Goal: Navigation & Orientation: Find specific page/section

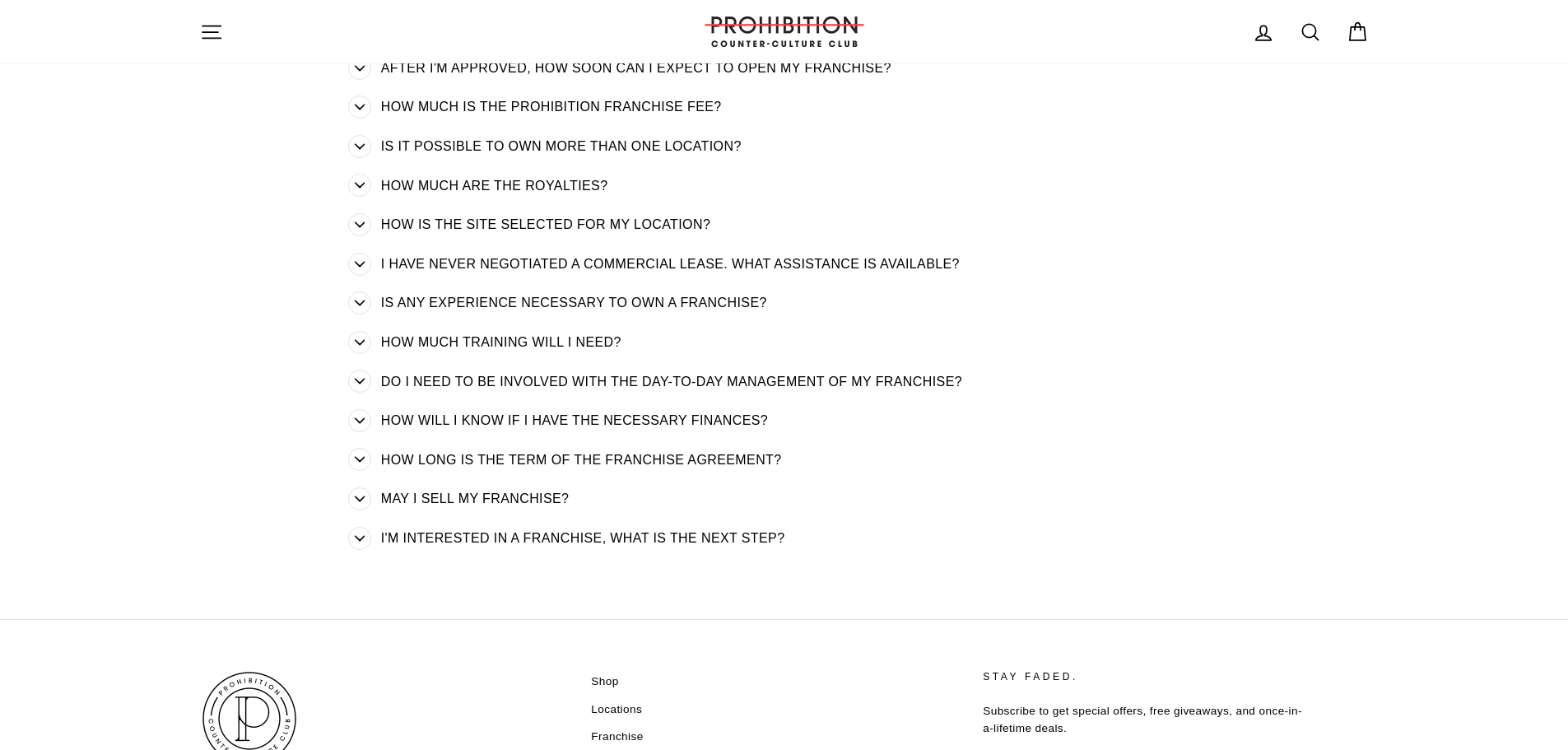
scroll to position [922, 0]
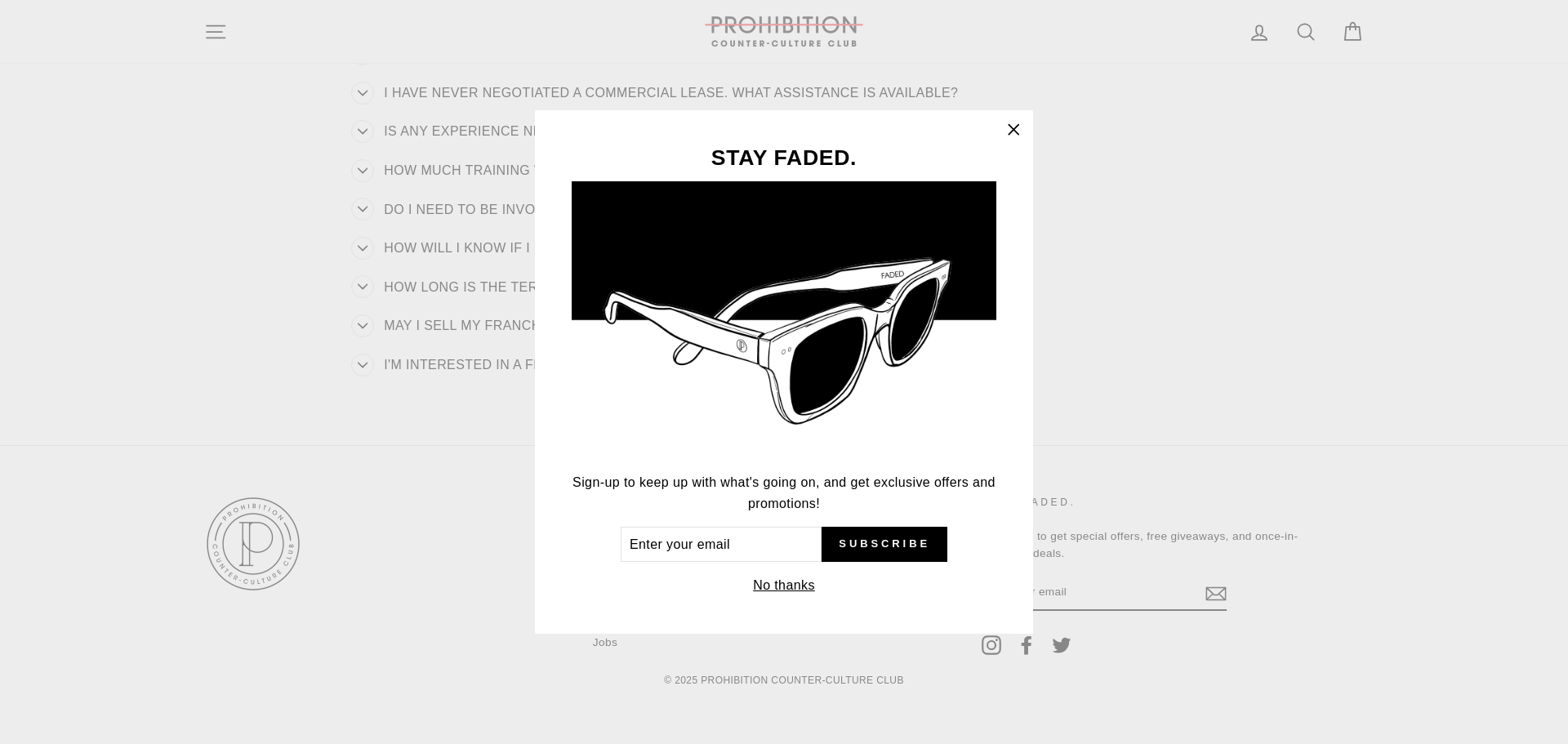
click at [1017, 128] on icon "button" at bounding box center [1013, 130] width 10 height 10
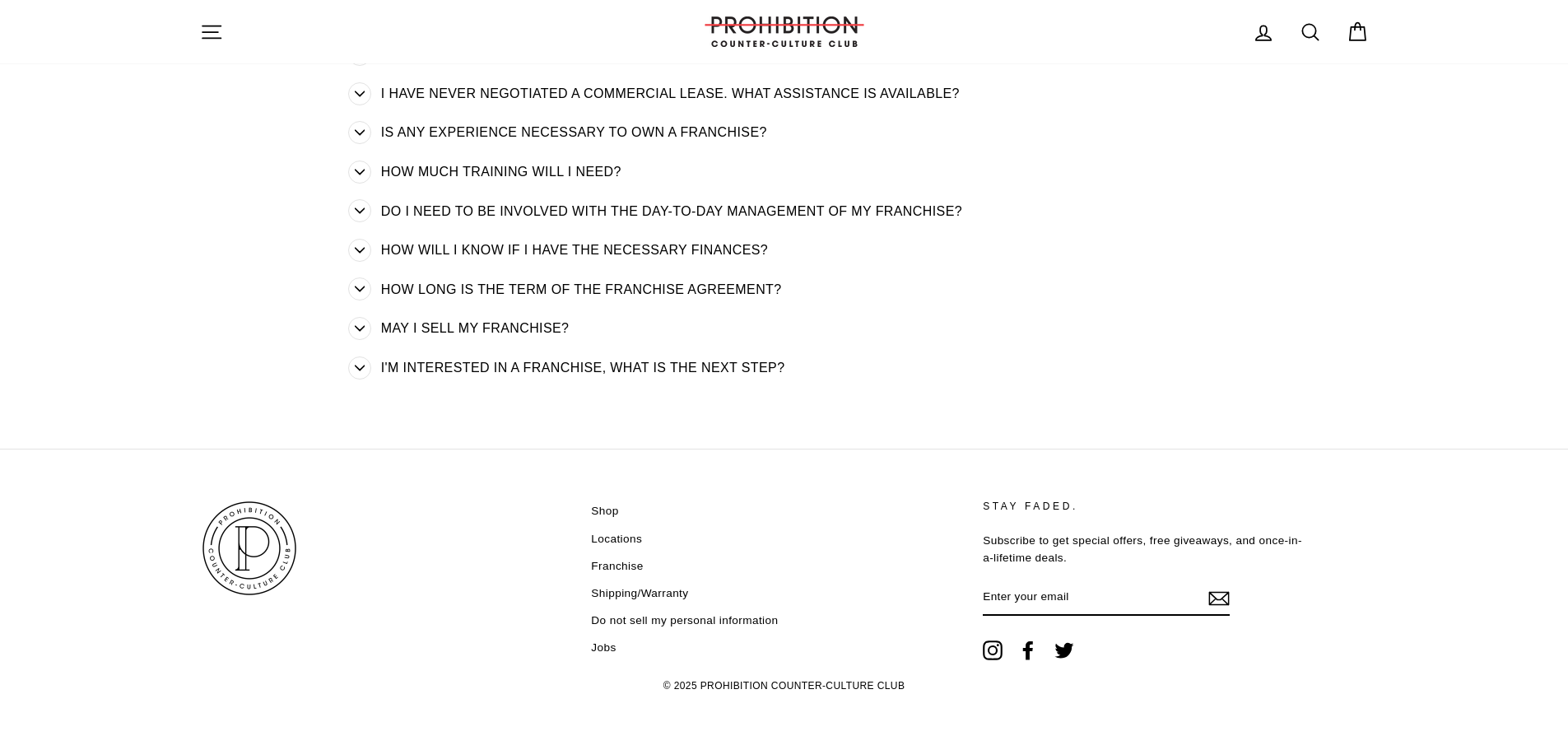
drag, startPoint x: 615, startPoint y: 539, endPoint x: 637, endPoint y: 540, distance: 22.0
click at [616, 539] on link "Locations" at bounding box center [616, 539] width 51 height 25
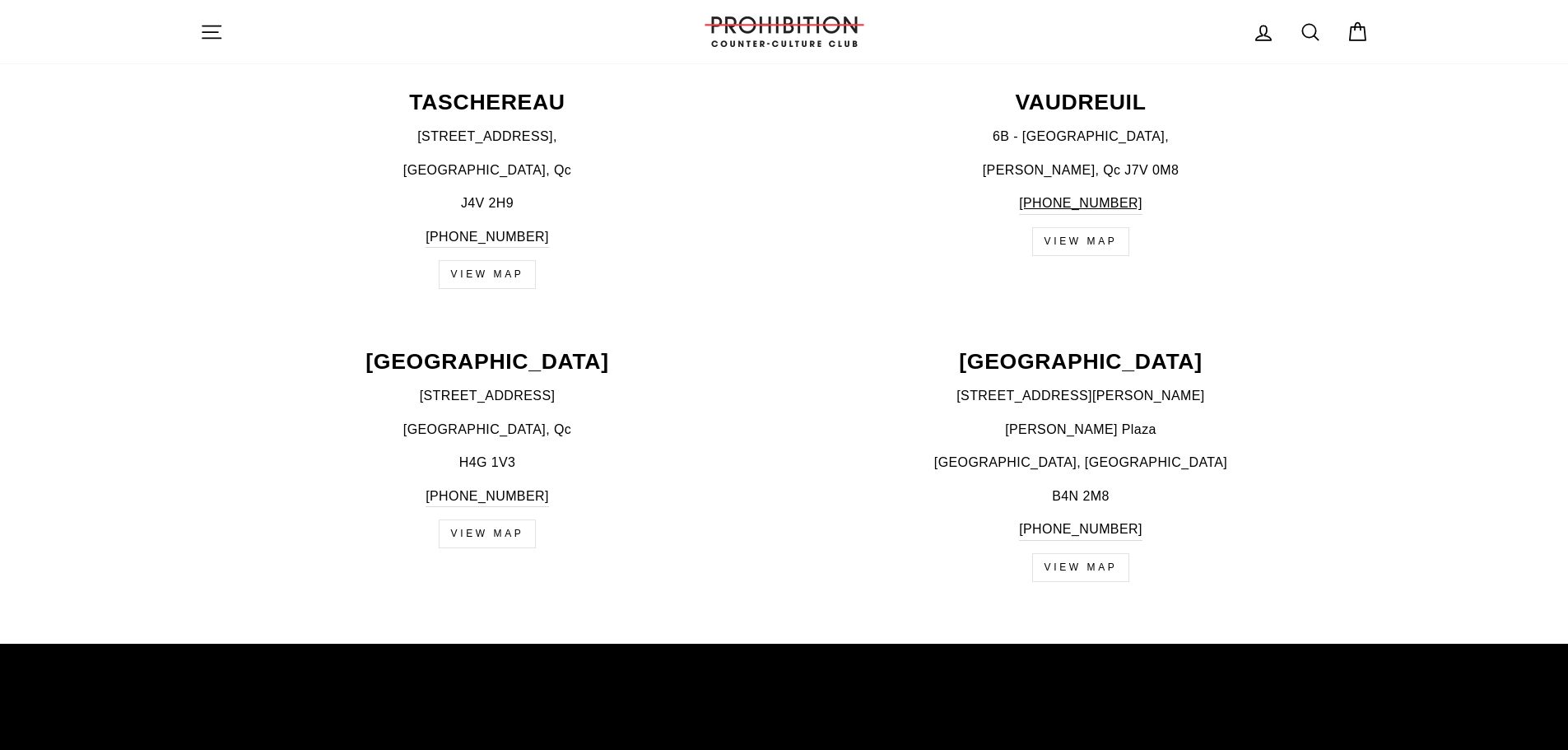
scroll to position [2964, 0]
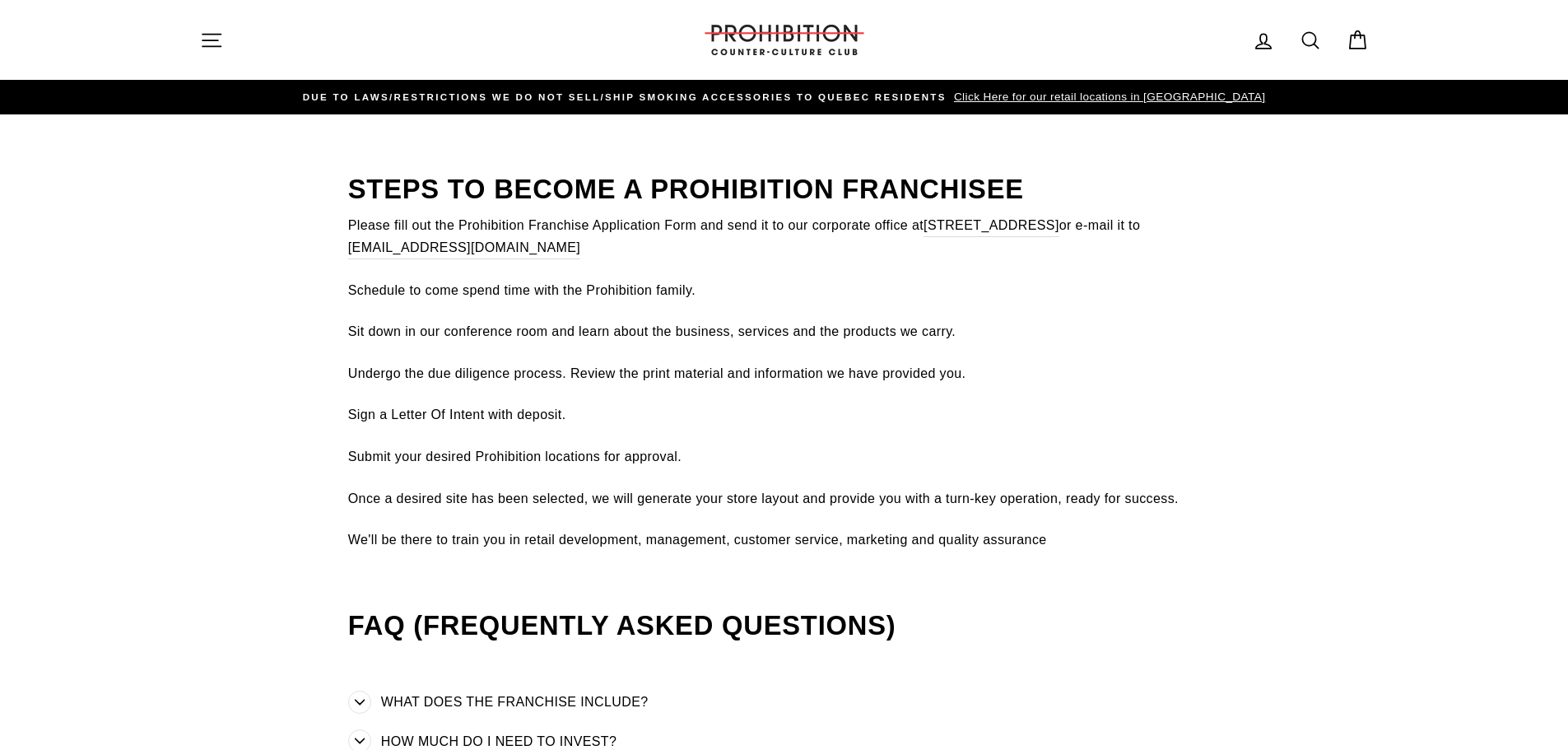
click at [211, 35] on icon "button" at bounding box center [211, 40] width 23 height 23
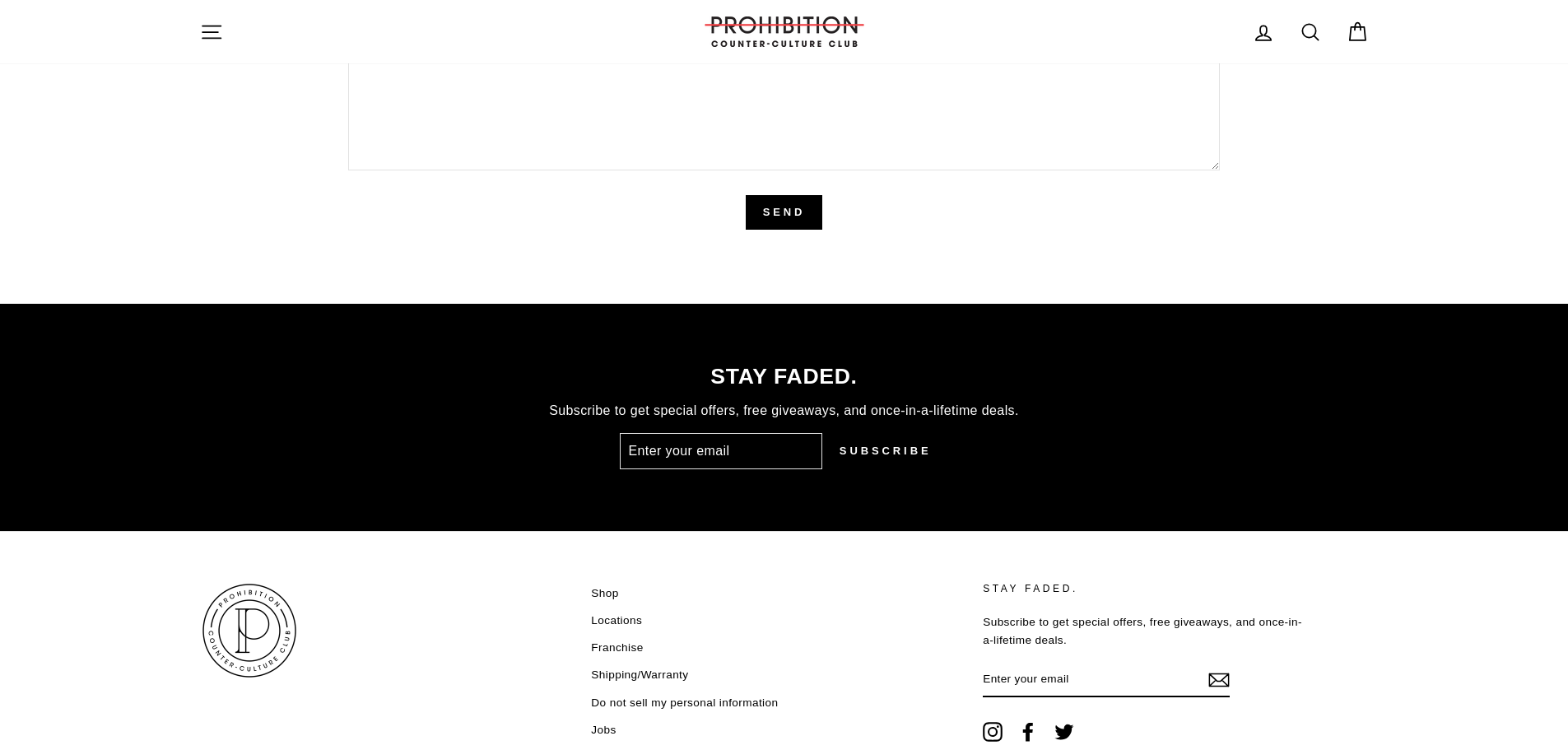
scroll to position [4141, 0]
